Goal: Find specific page/section: Find specific page/section

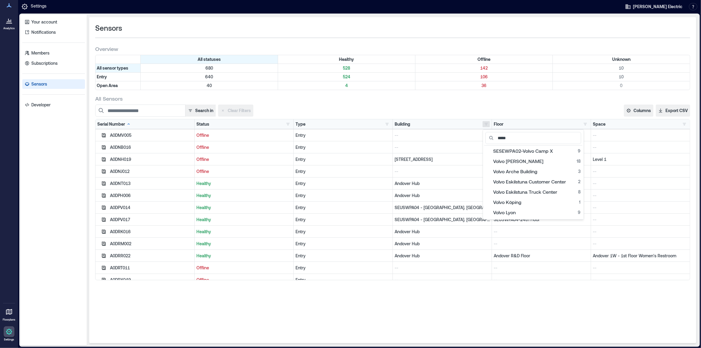
scroll to position [39, 0]
click at [12, 25] on div at bounding box center [9, 20] width 11 height 11
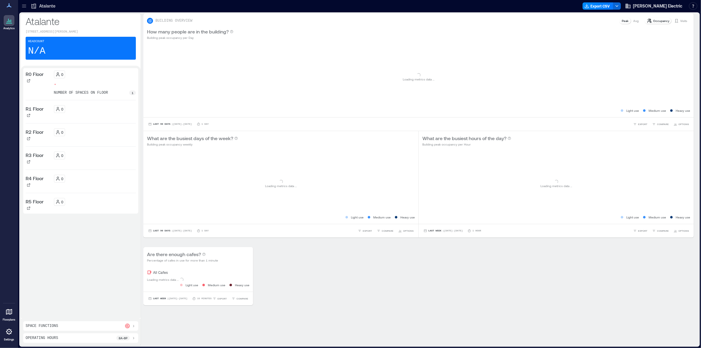
click at [24, 5] on icon at bounding box center [24, 6] width 6 height 6
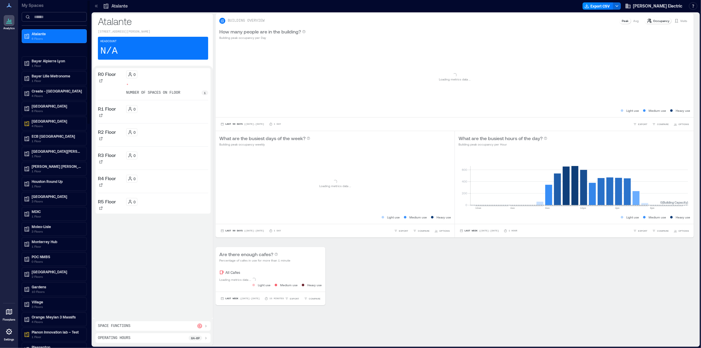
click at [48, 18] on input at bounding box center [54, 17] width 65 height 10
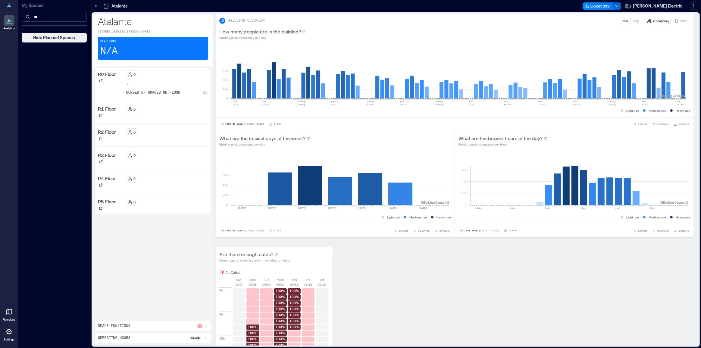
type input "*"
type input "*****"
click at [44, 29] on div "Volvo Penta 3 Floors" at bounding box center [54, 36] width 65 height 14
click at [45, 37] on p "3 Floors" at bounding box center [57, 38] width 51 height 5
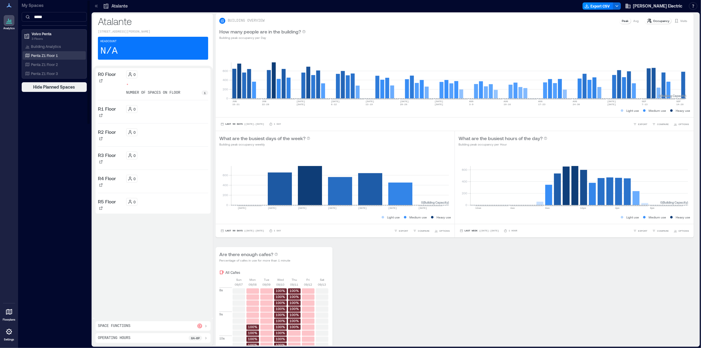
click at [52, 55] on p "Penta Z1 Floor 1" at bounding box center [44, 55] width 27 height 5
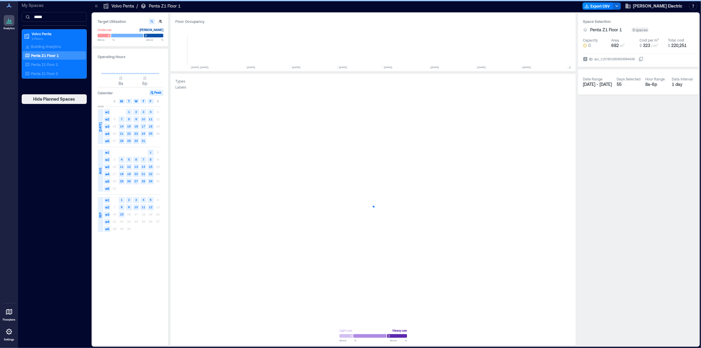
scroll to position [0, 1031]
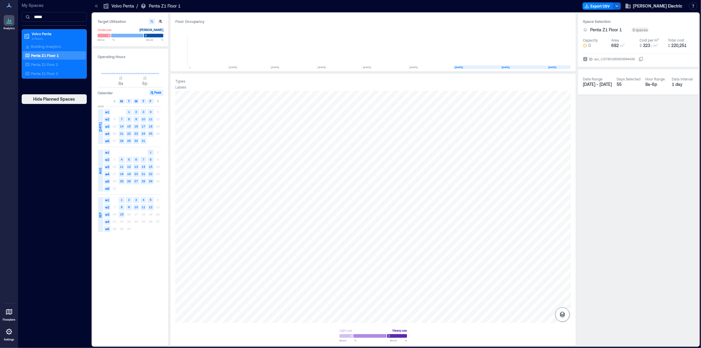
click at [562, 316] on icon "button" at bounding box center [562, 314] width 7 height 7
click at [564, 281] on icon "button" at bounding box center [563, 282] width 6 height 5
click at [46, 72] on p "Penta Z1 Floor 3" at bounding box center [44, 73] width 27 height 5
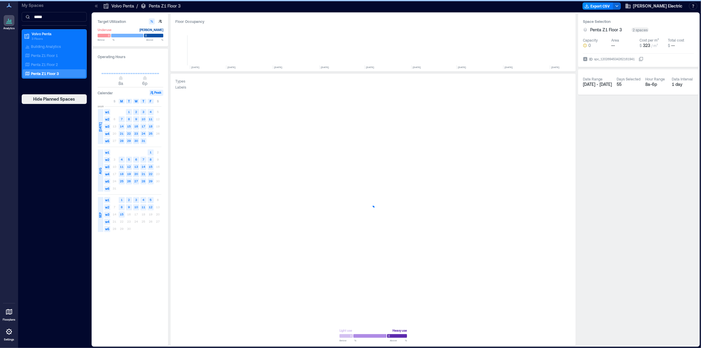
scroll to position [0, 874]
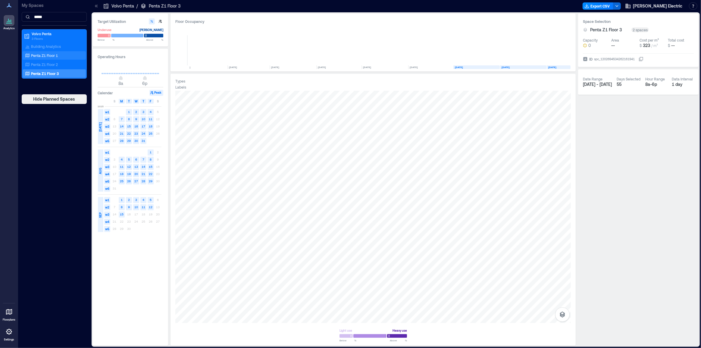
click at [55, 53] on p "Penta Z1 Floor 1" at bounding box center [44, 55] width 27 height 5
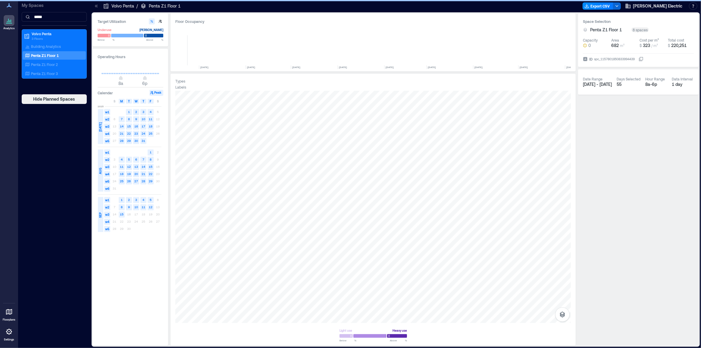
scroll to position [0, 1031]
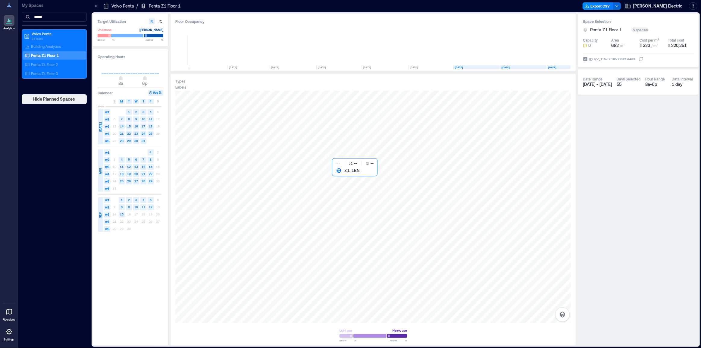
click at [373, 187] on div at bounding box center [373, 207] width 396 height 232
click at [58, 74] on div "Penta Z1 Floor 3" at bounding box center [53, 74] width 58 height 6
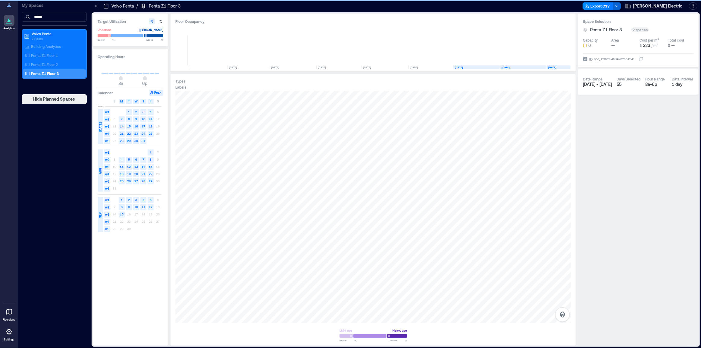
scroll to position [0, 874]
